Goal: Task Accomplishment & Management: Understand process/instructions

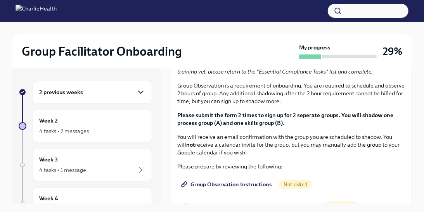
click at [139, 89] on icon "button" at bounding box center [140, 91] width 9 height 9
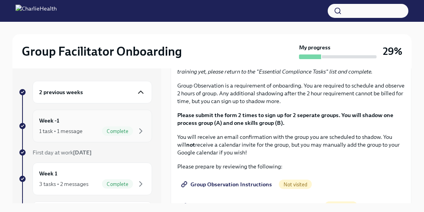
click at [93, 128] on div "1 task • 1 message Complete" at bounding box center [92, 130] width 106 height 9
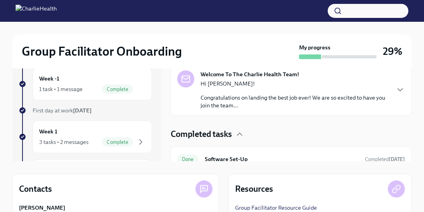
scroll to position [100, 0]
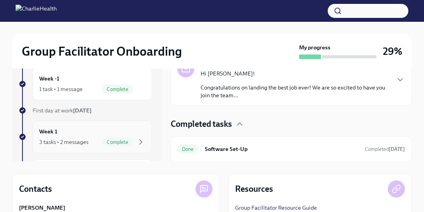
click at [77, 133] on div "Week 1 3 tasks • 2 messages Complete" at bounding box center [92, 136] width 106 height 19
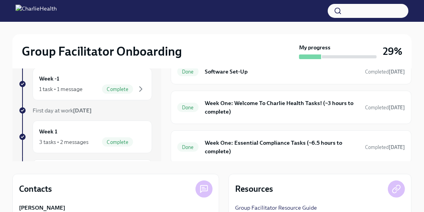
scroll to position [216, 0]
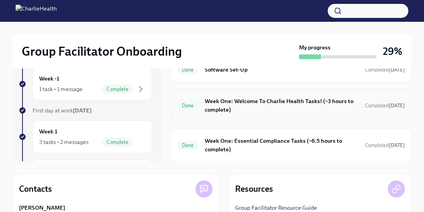
click at [289, 106] on h6 "Week One: Welcome To Charlie Health Tasks! (~3 hours to complete)" at bounding box center [282, 105] width 154 height 17
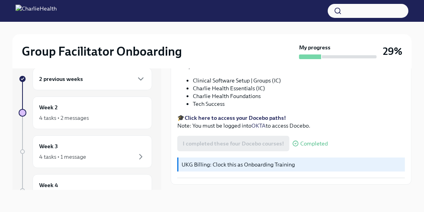
scroll to position [1012, 0]
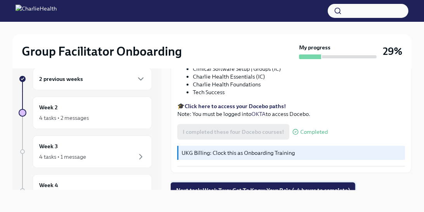
click at [292, 186] on span "Next task : Week Two: Get To Know Your Role (~4 hours to complete)" at bounding box center [263, 190] width 174 height 8
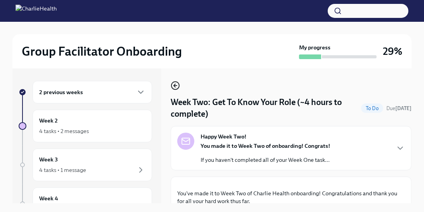
click at [174, 84] on icon "button" at bounding box center [175, 85] width 9 height 9
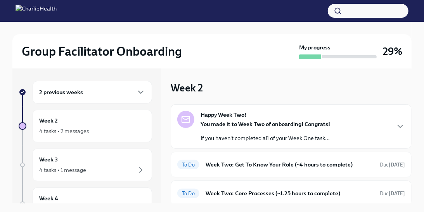
click at [174, 84] on h3 "Week 2" at bounding box center [187, 88] width 32 height 14
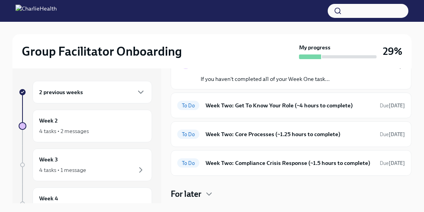
scroll to position [79, 0]
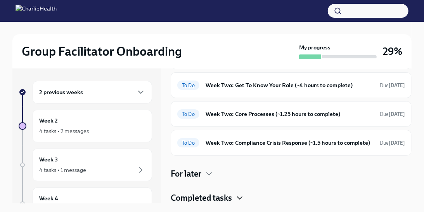
click at [238, 196] on icon "button" at bounding box center [239, 197] width 9 height 9
click at [220, 195] on h4 "Completed tasks" at bounding box center [201, 198] width 61 height 12
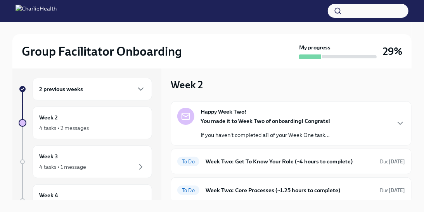
scroll to position [0, 0]
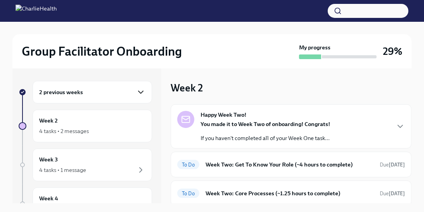
click at [141, 90] on icon "button" at bounding box center [140, 91] width 9 height 9
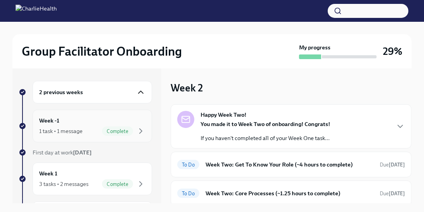
click at [77, 118] on div "Week -1 1 task • 1 message Complete" at bounding box center [92, 125] width 106 height 19
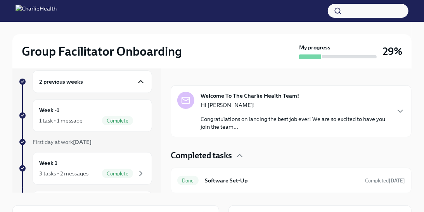
scroll to position [12, 0]
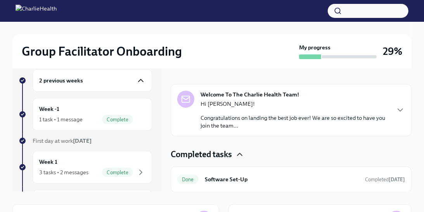
click at [239, 152] on icon "button" at bounding box center [239, 153] width 9 height 9
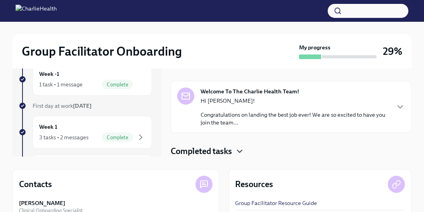
scroll to position [47, 0]
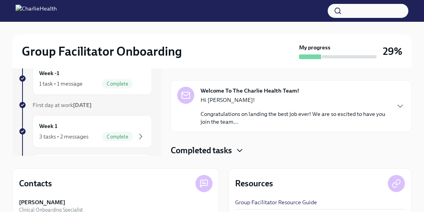
click at [240, 150] on icon "button" at bounding box center [240, 150] width 5 height 2
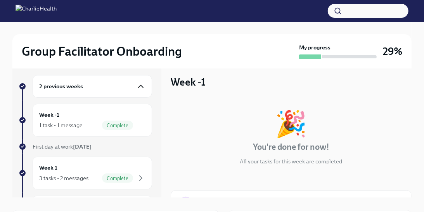
scroll to position [0, 0]
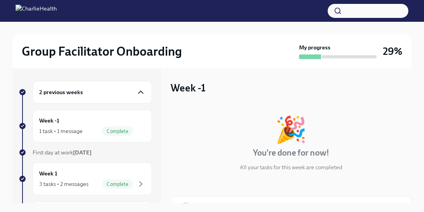
click at [110, 87] on div "2 previous weeks" at bounding box center [92, 91] width 106 height 9
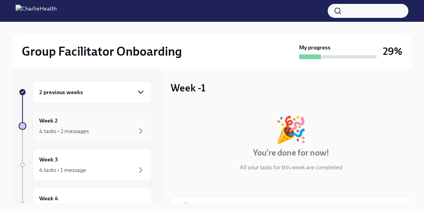
click at [111, 129] on div "4 tasks • 2 messages" at bounding box center [92, 130] width 106 height 9
